Goal: Use online tool/utility: Utilize a website feature to perform a specific function

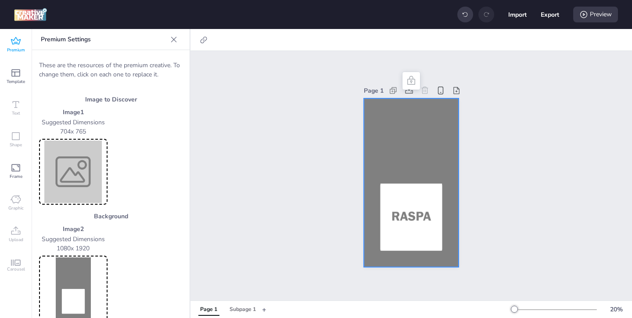
scroll to position [350, 0]
click at [13, 43] on icon at bounding box center [16, 41] width 11 height 11
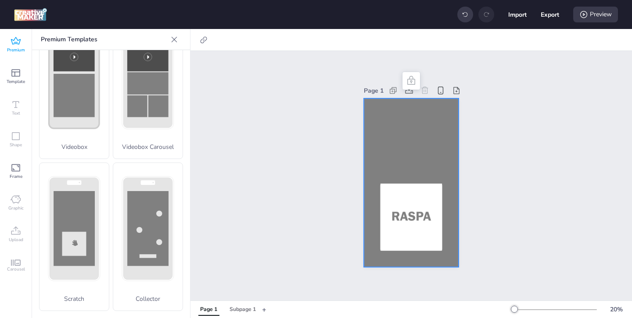
click at [375, 158] on div at bounding box center [411, 182] width 95 height 169
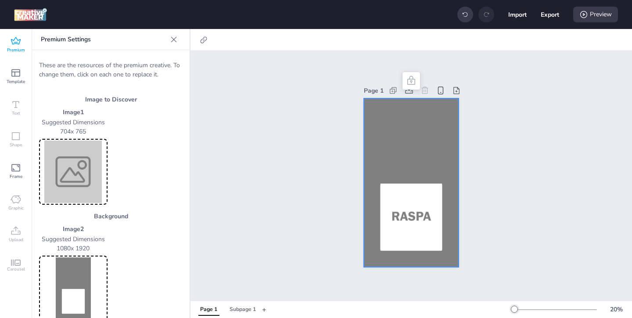
click at [89, 180] on img at bounding box center [73, 172] width 65 height 62
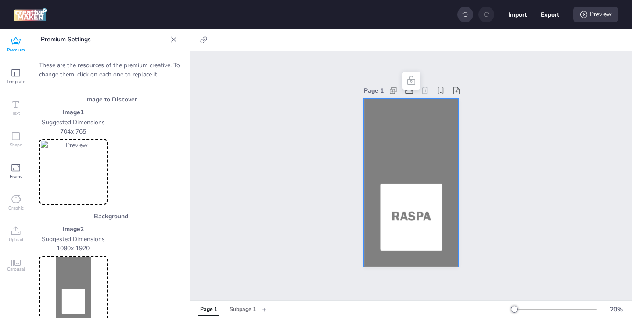
click at [85, 176] on img at bounding box center [73, 172] width 65 height 62
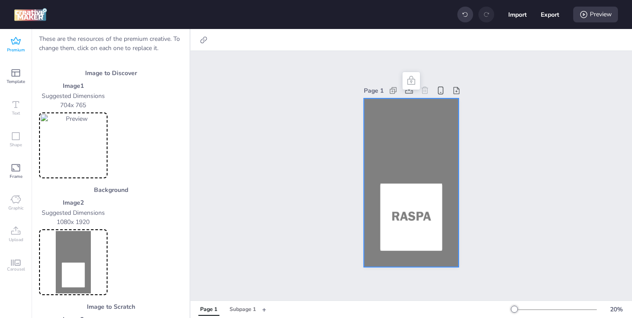
scroll to position [28, 0]
click at [91, 258] on img at bounding box center [73, 260] width 65 height 62
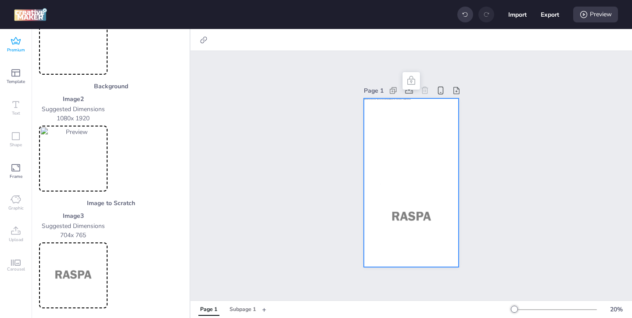
scroll to position [131, 0]
click at [86, 262] on img at bounding box center [73, 274] width 65 height 62
click at [80, 272] on img at bounding box center [73, 274] width 65 height 62
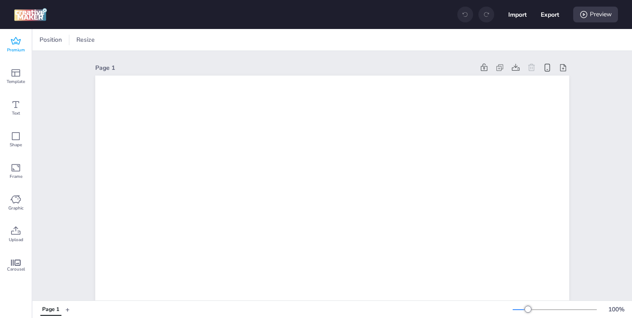
click at [18, 43] on icon at bounding box center [16, 41] width 11 height 11
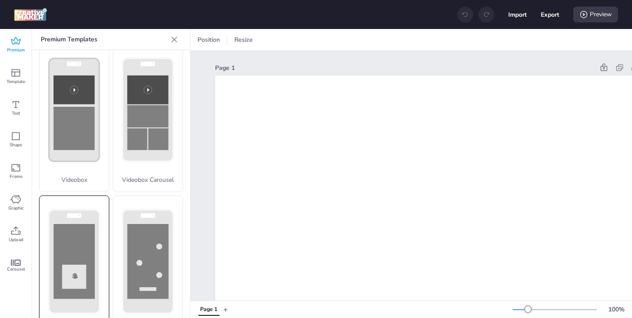
scroll to position [326, 0]
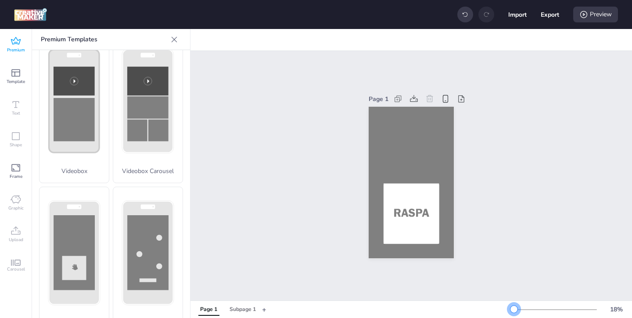
click at [515, 307] on div at bounding box center [514, 309] width 7 height 7
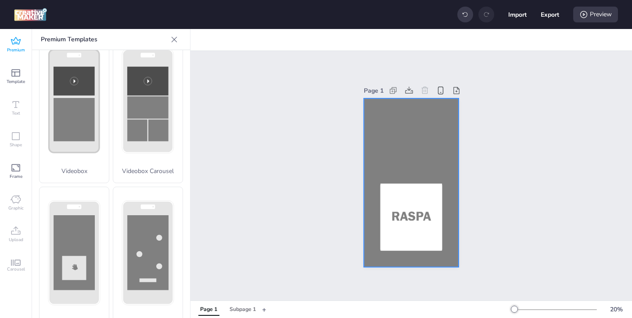
click at [388, 117] on div at bounding box center [411, 182] width 95 height 169
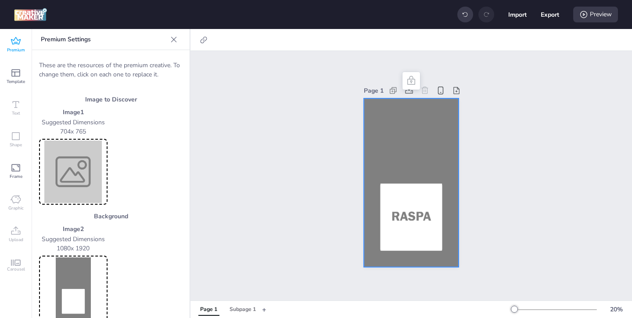
click at [90, 174] on img at bounding box center [73, 172] width 65 height 62
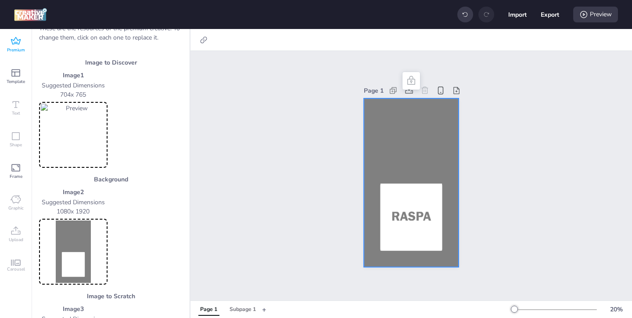
scroll to position [61, 0]
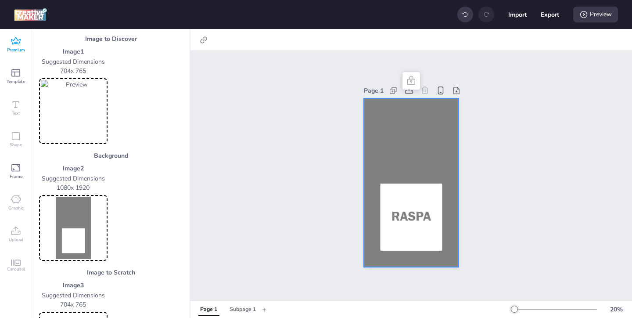
click at [81, 218] on img at bounding box center [73, 228] width 65 height 62
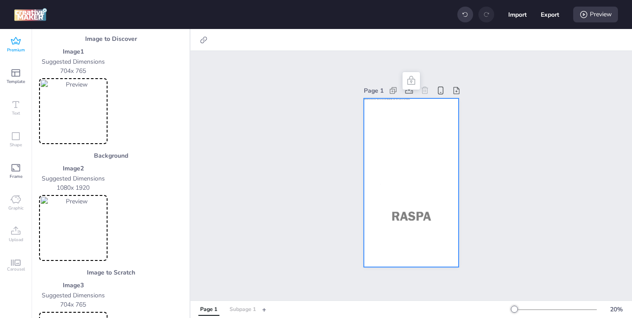
click at [240, 309] on div "Subpage 1" at bounding box center [243, 310] width 26 height 8
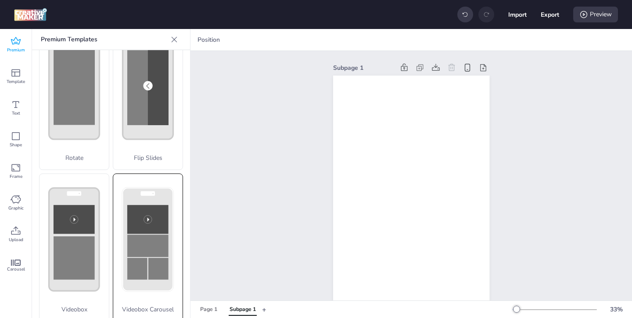
scroll to position [198, 0]
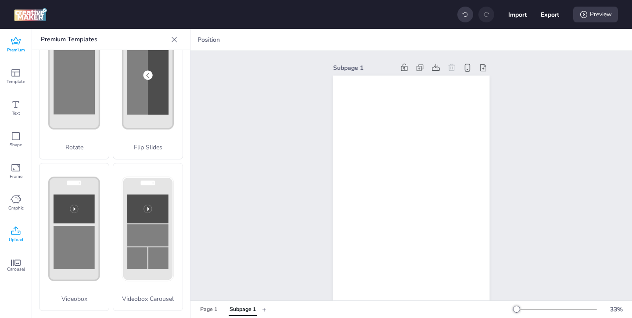
click at [22, 233] on div "Upload" at bounding box center [16, 235] width 32 height 32
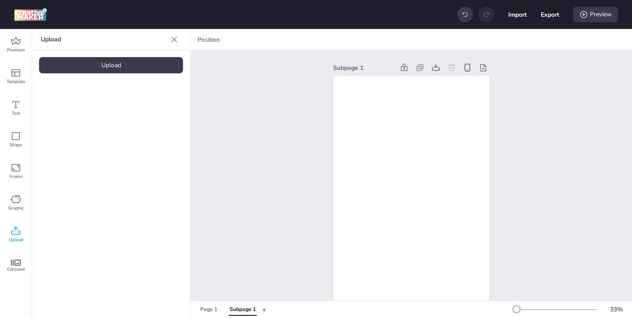
click at [110, 66] on div "Upload" at bounding box center [111, 65] width 144 height 16
click at [83, 125] on img at bounding box center [74, 122] width 54 height 9
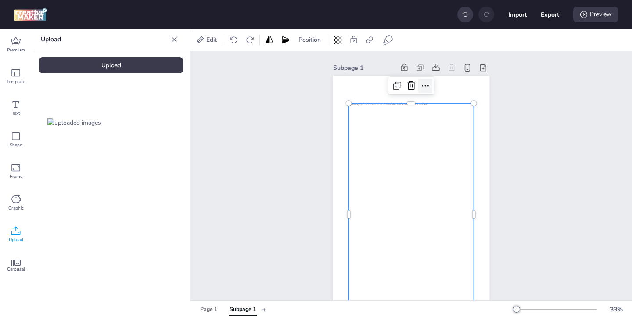
click at [424, 83] on icon at bounding box center [425, 85] width 11 height 11
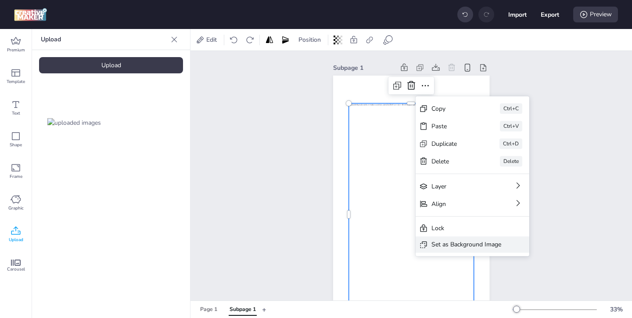
click at [442, 238] on div "Set as Background Image" at bounding box center [473, 244] width 114 height 16
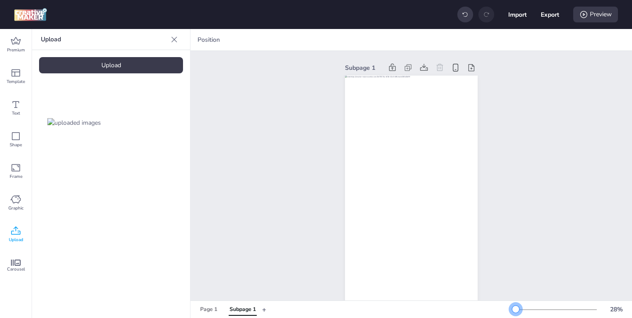
click at [516, 309] on div at bounding box center [516, 309] width 7 height 7
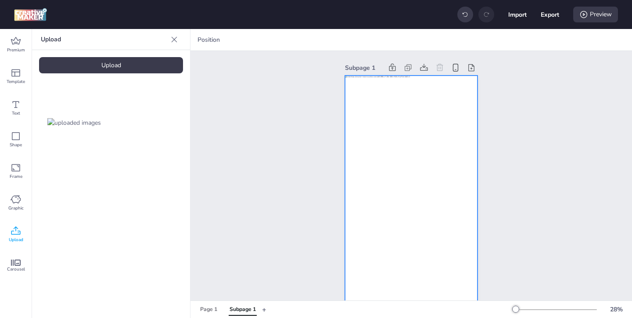
click at [392, 201] on div at bounding box center [411, 194] width 133 height 236
click at [386, 37] on icon at bounding box center [387, 40] width 9 height 9
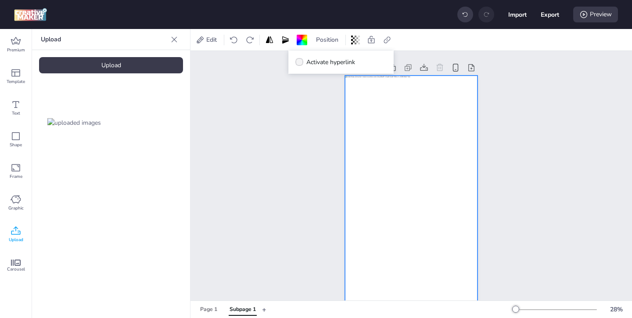
click at [297, 60] on icon at bounding box center [299, 62] width 6 height 5
click at [297, 63] on input "Activate hyperlink" at bounding box center [298, 66] width 6 height 6
checkbox input "true"
click at [315, 88] on span "Click Tag" at bounding box center [326, 87] width 24 height 9
click at [308, 88] on input "Click Tag" at bounding box center [305, 91] width 6 height 6
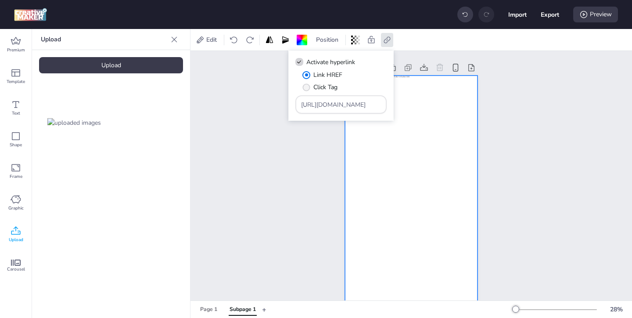
radio input "true"
drag, startPoint x: 354, startPoint y: 106, endPoint x: 313, endPoint y: 95, distance: 42.3
click at [315, 95] on div "[URL][DOMAIN_NAME]" at bounding box center [341, 104] width 91 height 18
click at [361, 103] on input "[URL][DOMAIN_NAME]" at bounding box center [341, 104] width 80 height 9
drag, startPoint x: 360, startPoint y: 105, endPoint x: 328, endPoint y: 91, distance: 34.8
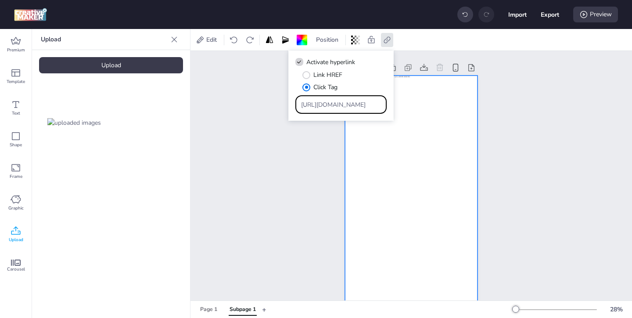
click at [331, 93] on div "Link HREF Click Tag [URL][DOMAIN_NAME]" at bounding box center [341, 91] width 91 height 43
paste input "https://[DOMAIN_NAME]/ddm/trackclk/N8897.279382DBMLOREALMEXICO74950/B33929072.4…"
type input "https://[DOMAIN_NAME]/ddm/trackclk/N8897.279382DBMLOREALMEXICO74950/B33929072.4…"
click at [491, 166] on div "Subpage 1" at bounding box center [412, 186] width 182 height 271
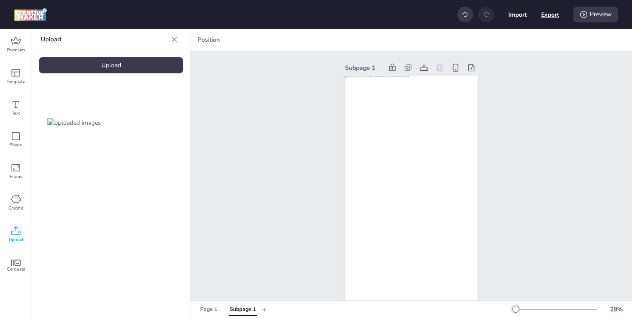
click at [546, 15] on button "Export" at bounding box center [551, 15] width 18 height 18
select select "html"
select select "all"
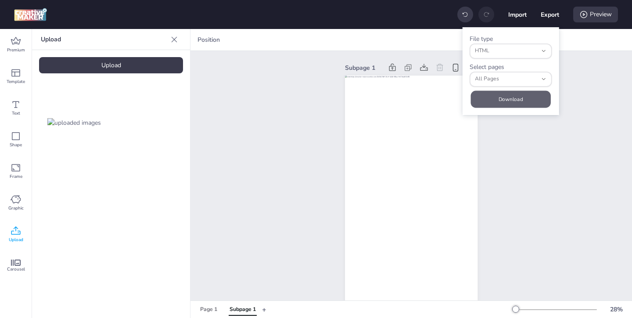
click at [499, 99] on button "Download" at bounding box center [511, 98] width 80 height 17
click at [204, 308] on div "Page 1" at bounding box center [208, 310] width 17 height 8
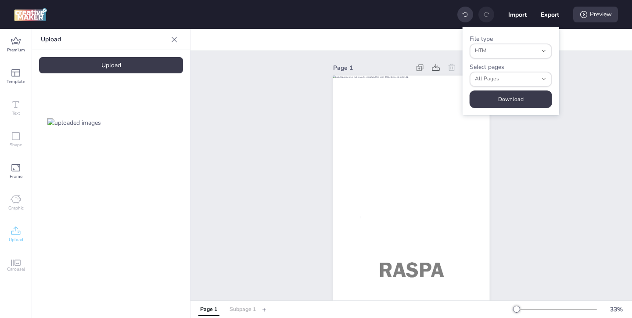
click at [240, 309] on div "Subpage 1" at bounding box center [243, 310] width 26 height 8
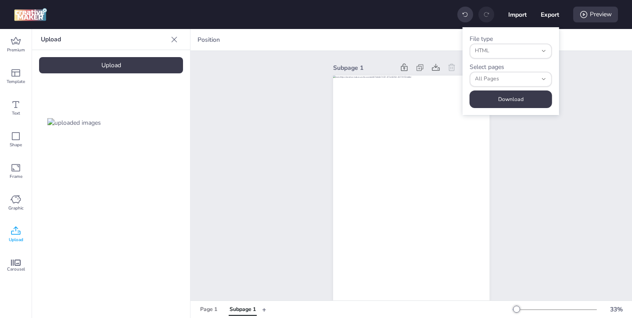
click at [176, 41] on icon at bounding box center [175, 39] width 6 height 6
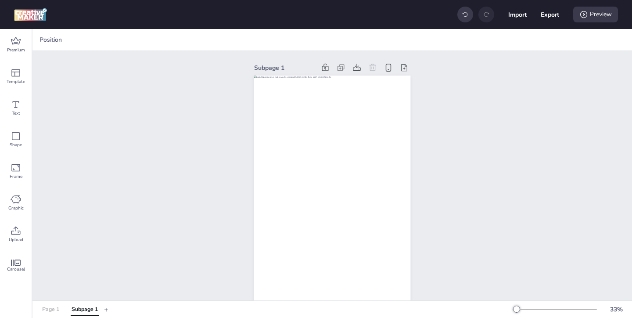
click at [54, 311] on div "Page 1" at bounding box center [50, 310] width 17 height 8
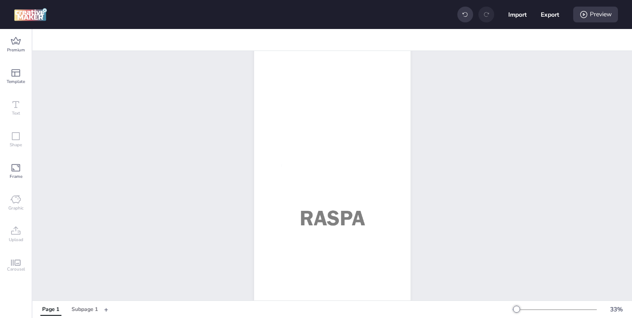
scroll to position [31, 0]
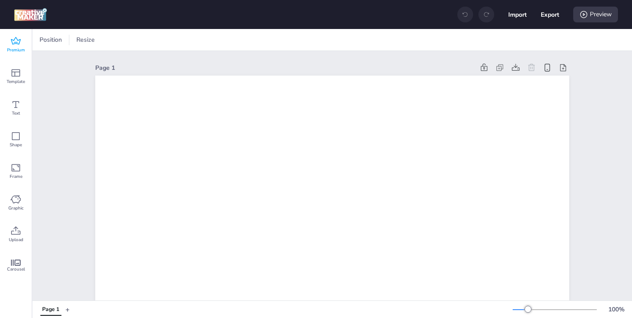
click at [20, 45] on icon at bounding box center [16, 41] width 11 height 11
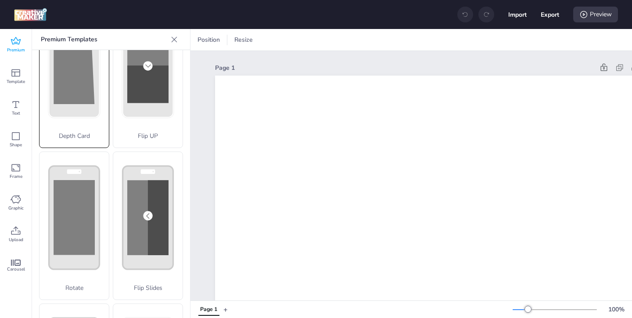
scroll to position [84, 0]
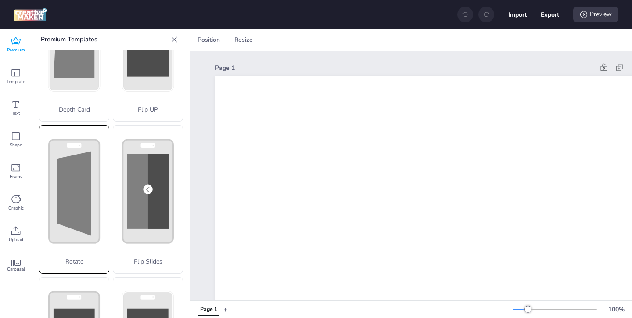
click at [80, 190] on div "Rotate" at bounding box center [74, 199] width 70 height 148
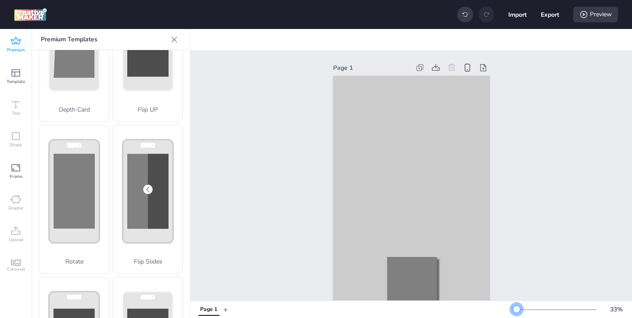
drag, startPoint x: 530, startPoint y: 307, endPoint x: 517, endPoint y: 310, distance: 12.9
click at [517, 310] on div at bounding box center [516, 309] width 7 height 7
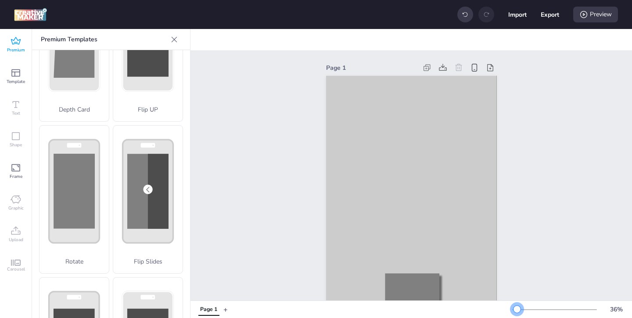
click at [517, 310] on div at bounding box center [517, 309] width 7 height 7
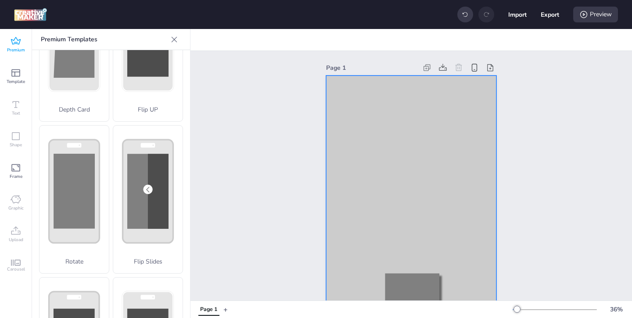
click at [341, 150] on div at bounding box center [411, 227] width 171 height 303
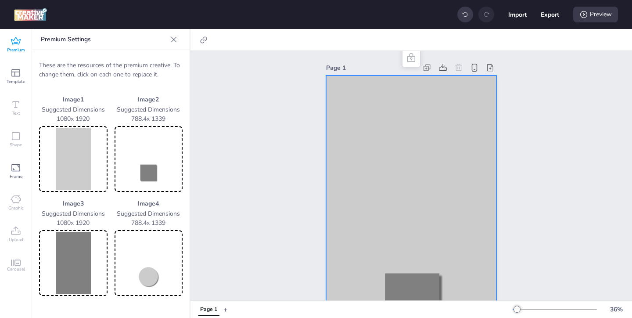
click at [83, 170] on img at bounding box center [73, 159] width 65 height 62
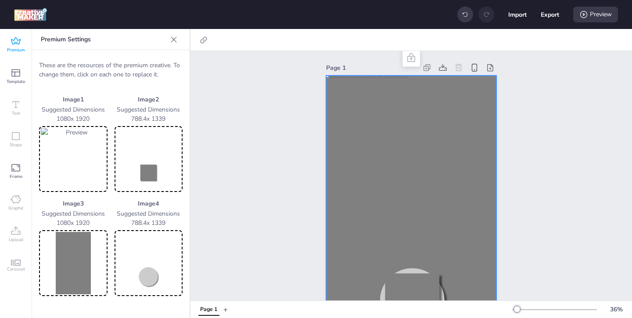
click at [169, 169] on img at bounding box center [148, 159] width 65 height 62
click at [159, 144] on img at bounding box center [148, 159] width 65 height 62
click at [78, 267] on img at bounding box center [73, 263] width 65 height 62
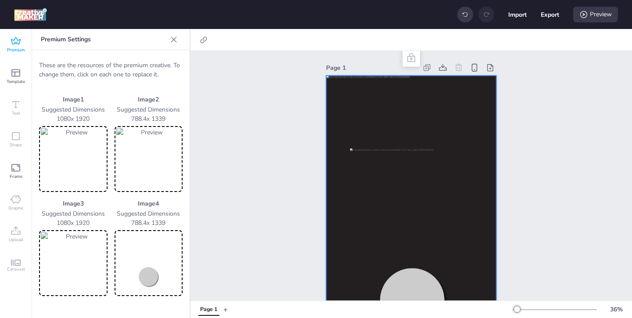
click at [158, 263] on img at bounding box center [148, 263] width 65 height 62
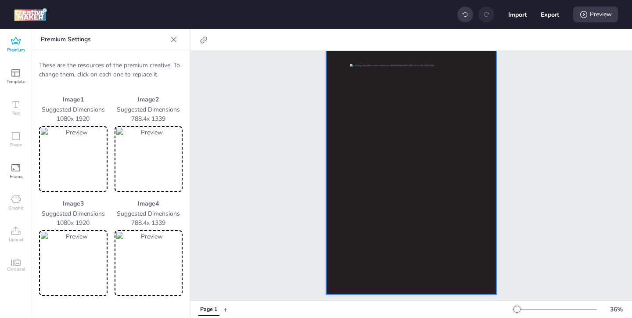
scroll to position [83, 0]
click at [583, 18] on icon at bounding box center [584, 14] width 9 height 9
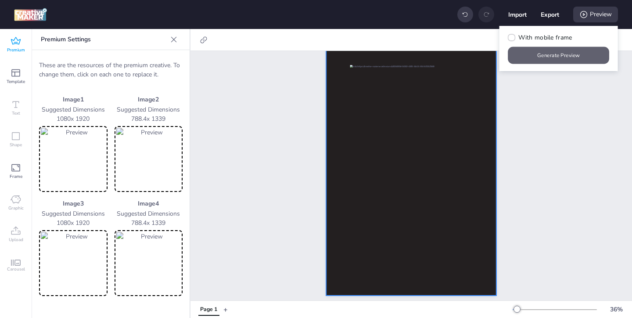
click at [563, 51] on button "Generate Preview" at bounding box center [559, 55] width 101 height 17
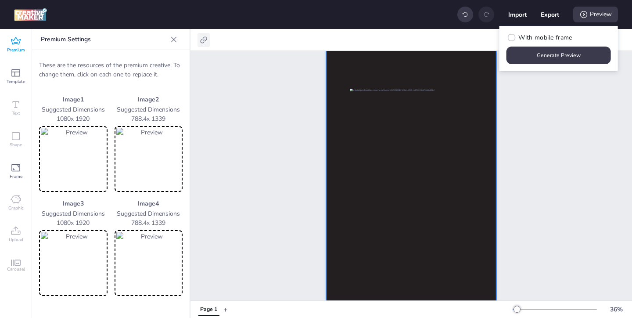
click at [202, 40] on icon at bounding box center [203, 40] width 9 height 9
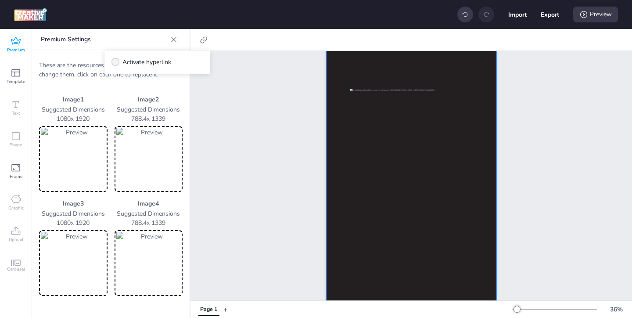
click at [121, 61] on label "Activate hyperlink" at bounding box center [141, 61] width 66 height 15
click at [117, 63] on input "Activate hyperlink" at bounding box center [114, 66] width 6 height 6
checkbox input "true"
click at [148, 87] on span "Click Tag" at bounding box center [142, 87] width 24 height 9
click at [124, 88] on input "Click Tag" at bounding box center [121, 91] width 6 height 6
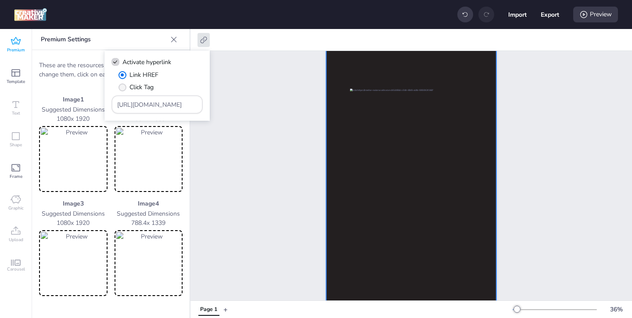
radio input "true"
drag, startPoint x: 178, startPoint y: 108, endPoint x: 141, endPoint y: 90, distance: 41.3
click at [142, 91] on div "Link HREF Click Tag [URL][DOMAIN_NAME]" at bounding box center [157, 91] width 91 height 43
click at [170, 109] on input "Type URL" at bounding box center [157, 104] width 80 height 9
paste input "https://ad.doubleclick.net/ddm/trackclk/N8897.279382DBMLOREALMEXICO74950/B33929…"
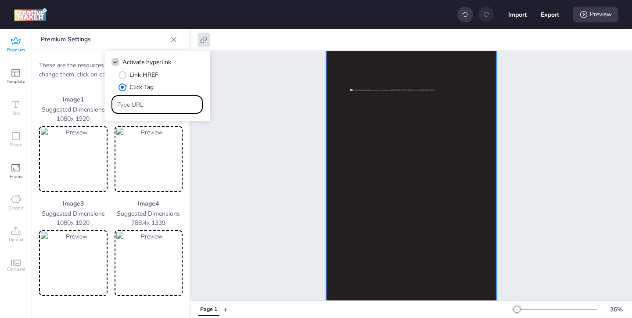
type input "https://ad.doubleclick.net/ddm/trackclk/N8897.279382DBMLOREALMEXICO74950/B33929…"
click at [247, 132] on div "Page 1" at bounding box center [412, 160] width 442 height 339
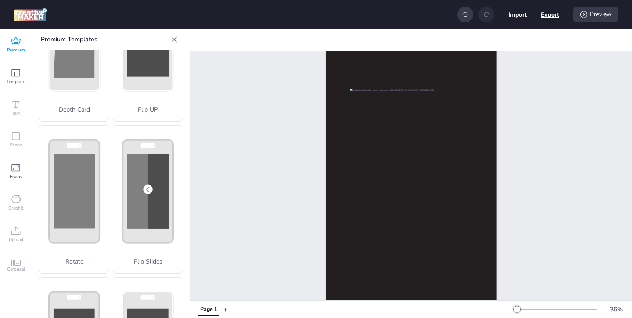
click at [545, 16] on button "Export" at bounding box center [550, 14] width 18 height 18
select select "html"
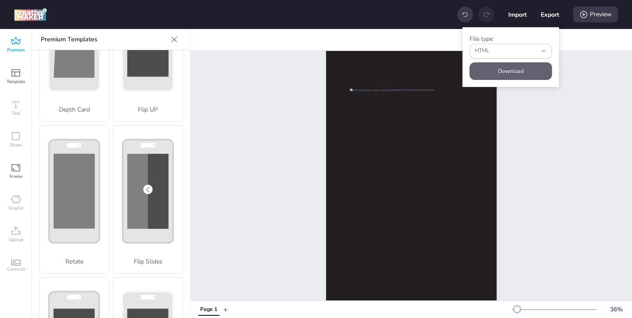
click at [518, 66] on button "Download" at bounding box center [511, 71] width 83 height 18
